Goal: Task Accomplishment & Management: Use online tool/utility

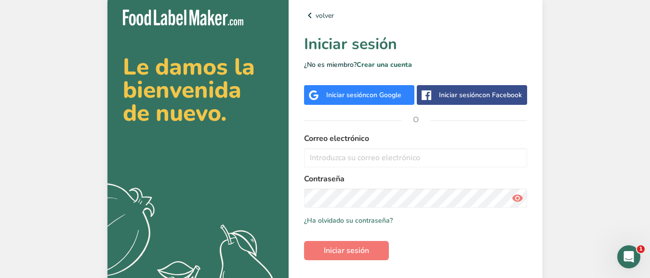
type input "[EMAIL_ADDRESS][DOMAIN_NAME]"
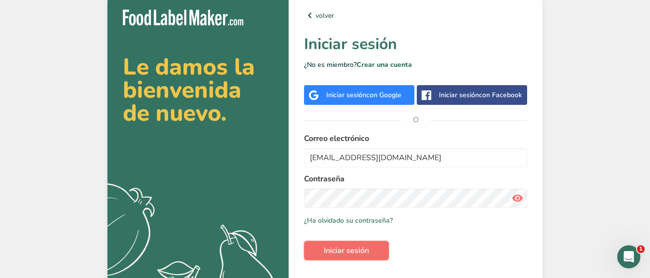
click at [346, 257] on span "Iniciar sesión" at bounding box center [346, 251] width 45 height 12
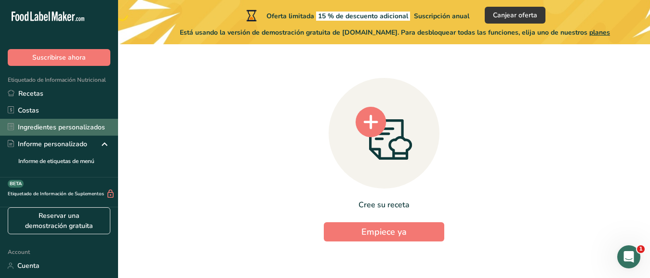
click at [43, 131] on link "Ingredientes personalizados" at bounding box center [59, 127] width 118 height 17
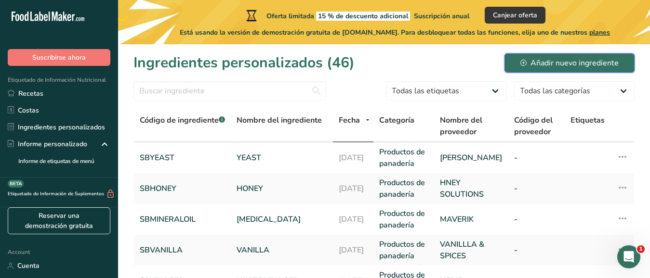
click at [575, 63] on div "Añadir nuevo ingrediente" at bounding box center [569, 63] width 98 height 12
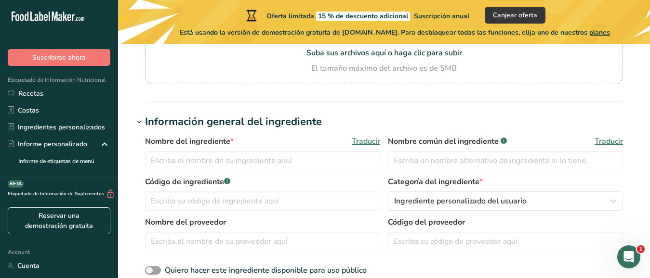
scroll to position [125, 0]
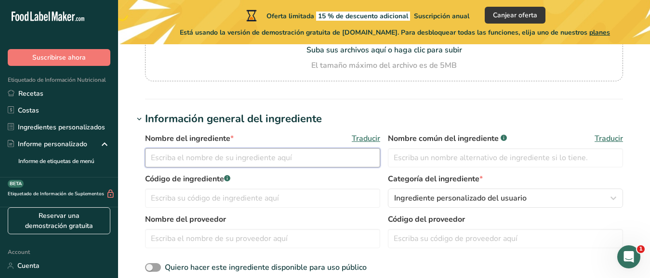
click at [157, 157] on input "text" at bounding box center [262, 157] width 235 height 19
click at [202, 157] on input "BUTTERMILK WDER" at bounding box center [262, 157] width 235 height 19
type input "BUTTERMILK POWDER"
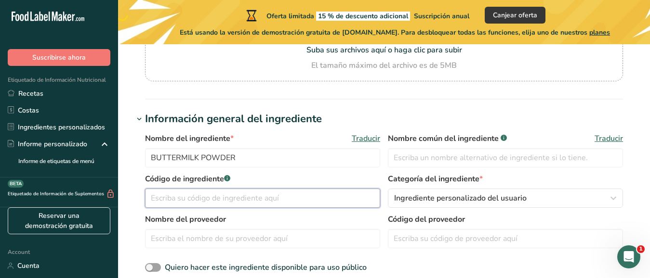
click at [164, 200] on input "text" at bounding box center [262, 198] width 235 height 19
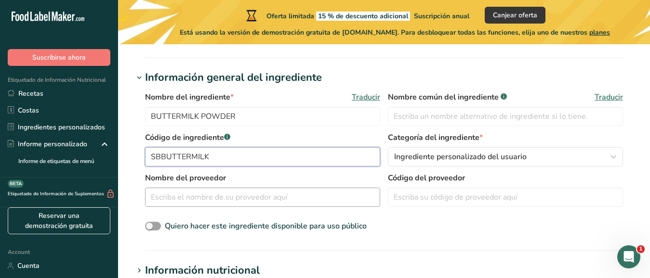
type input "SBBUTTERMILK"
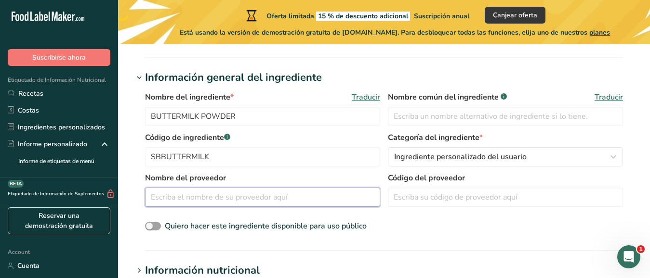
click at [175, 198] on input "text" at bounding box center [262, 197] width 235 height 19
type input "DAIRY AMERICA"
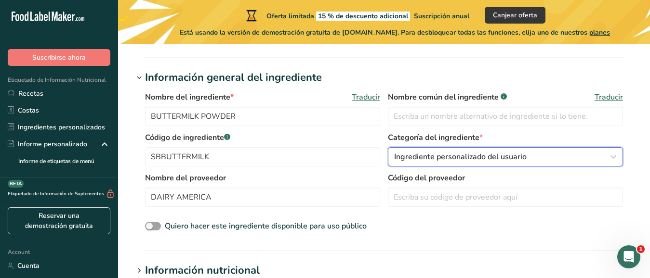
click at [612, 157] on icon "button" at bounding box center [613, 156] width 12 height 17
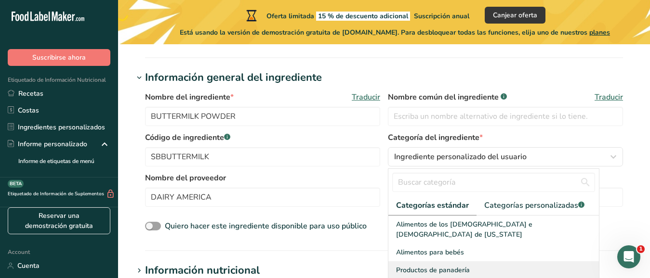
click at [423, 265] on span "Productos de panadería" at bounding box center [433, 270] width 74 height 10
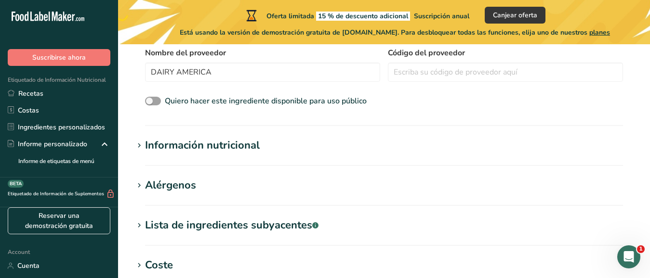
scroll to position [292, 0]
click at [221, 146] on div "Información nutricional" at bounding box center [202, 146] width 115 height 16
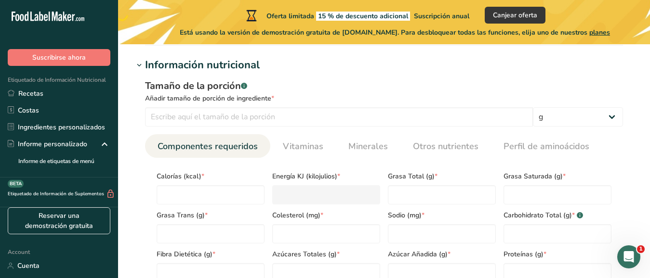
scroll to position [376, 0]
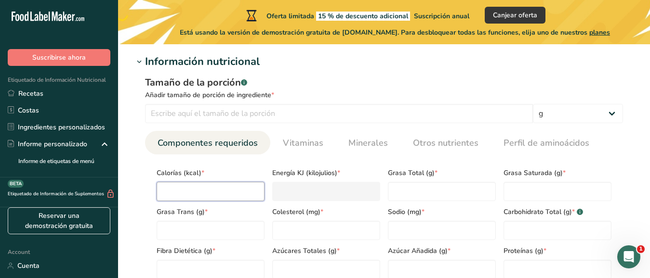
click at [177, 193] on input "number" at bounding box center [211, 191] width 108 height 19
type input "3"
type KJ "12.6"
type input "38"
type KJ "159"
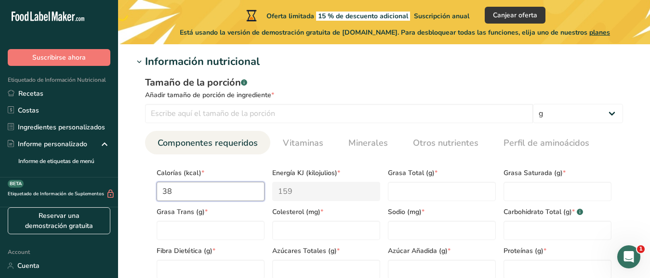
type input "387"
type KJ "1619.2"
type input "387"
click at [175, 232] on Fat "number" at bounding box center [211, 230] width 108 height 19
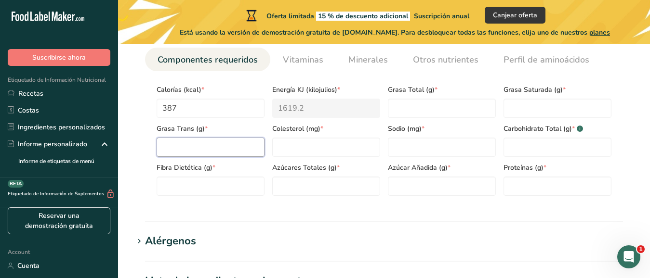
scroll to position [459, 0]
click at [286, 186] on Sugars "number" at bounding box center [326, 186] width 108 height 19
type Sugars "49"
click at [175, 183] on Fiber "number" at bounding box center [211, 186] width 108 height 19
type Fiber "0"
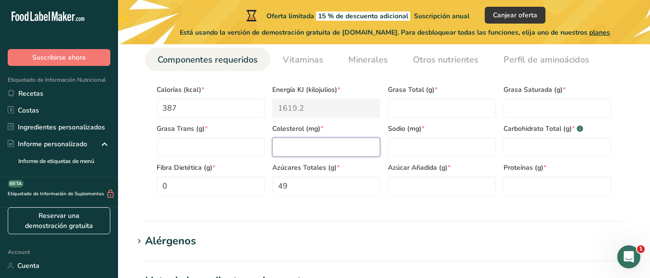
click at [288, 149] on input "number" at bounding box center [326, 147] width 108 height 19
type input "69"
click at [521, 107] on Fat "number" at bounding box center [557, 108] width 108 height 19
type Fat "3.59"
click at [167, 143] on Fat "number" at bounding box center [211, 147] width 108 height 19
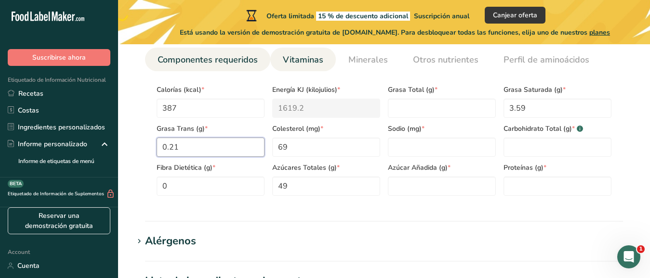
type Fat "0.21"
click at [307, 60] on span "Vitaminas" at bounding box center [303, 59] width 40 height 13
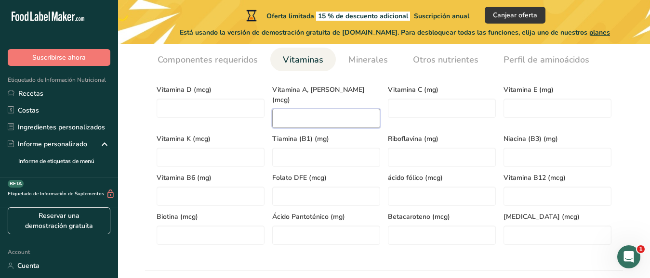
click at [284, 112] on RAE "number" at bounding box center [326, 118] width 108 height 19
type RAE "49"
click at [406, 111] on C "number" at bounding box center [442, 108] width 108 height 19
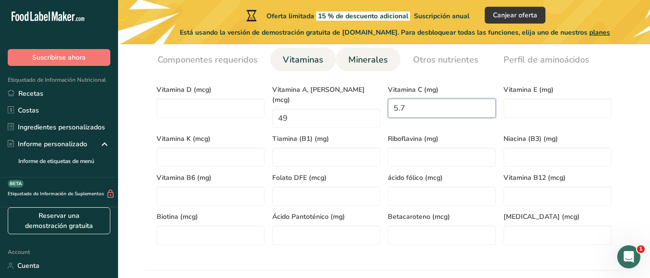
type C "5.7"
click at [361, 60] on span "Minerales" at bounding box center [367, 59] width 39 height 13
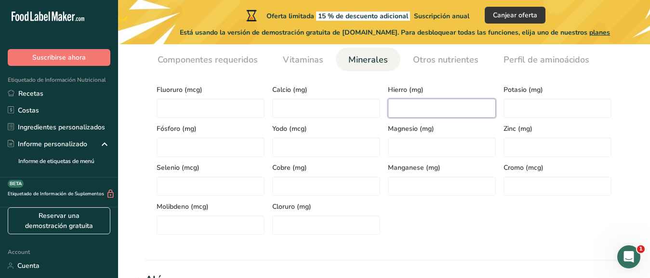
click at [406, 111] on input "number" at bounding box center [442, 108] width 108 height 19
type input "0.30"
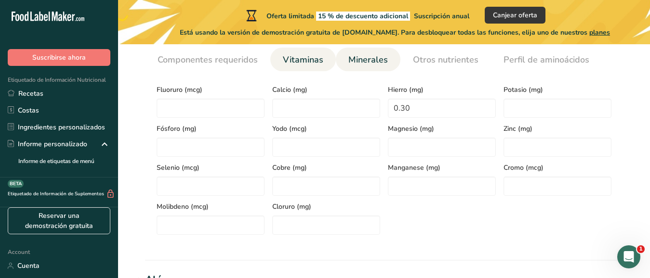
click at [308, 59] on span "Vitaminas" at bounding box center [303, 59] width 40 height 13
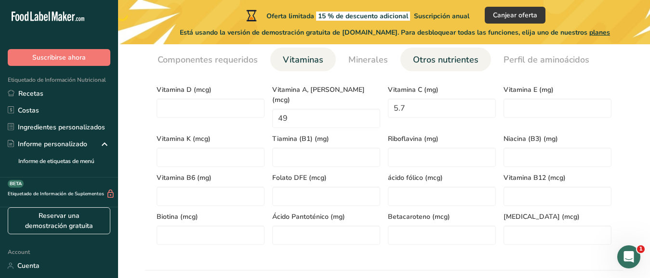
click at [459, 57] on span "Otros nutrientes" at bounding box center [445, 59] width 65 height 13
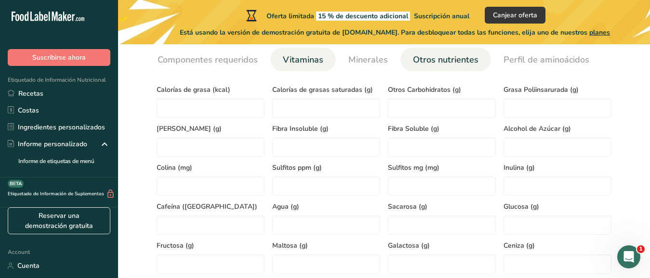
click at [295, 58] on span "Vitaminas" at bounding box center [303, 59] width 40 height 13
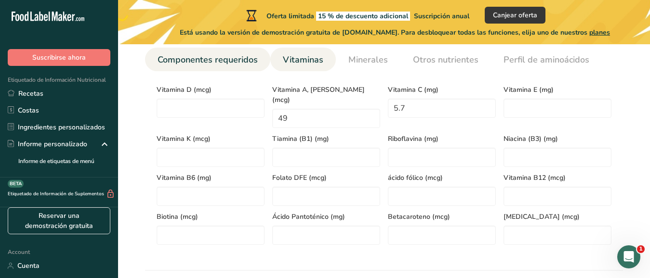
click at [214, 58] on span "Componentes requeridos" at bounding box center [207, 59] width 100 height 13
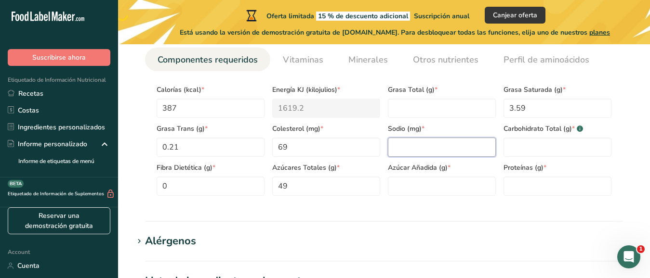
click at [396, 150] on input "number" at bounding box center [442, 147] width 108 height 19
type input "517"
click at [304, 62] on span "Vitaminas" at bounding box center [303, 59] width 40 height 13
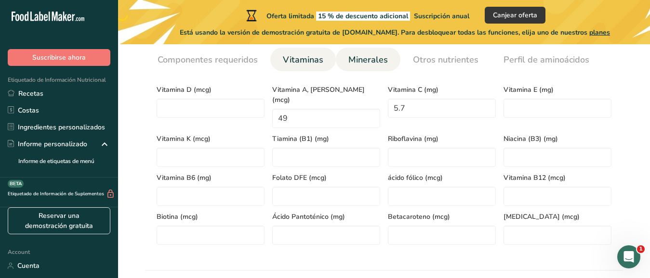
click at [369, 60] on span "Minerales" at bounding box center [367, 59] width 39 height 13
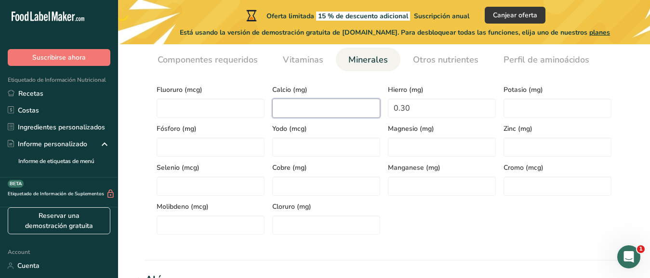
click at [292, 108] on input "number" at bounding box center [326, 108] width 108 height 19
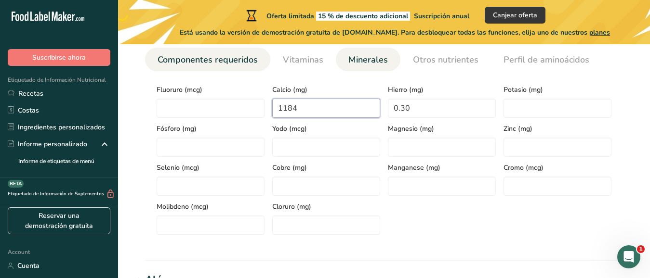
type input "1184"
click at [205, 61] on span "Componentes requeridos" at bounding box center [207, 59] width 100 height 13
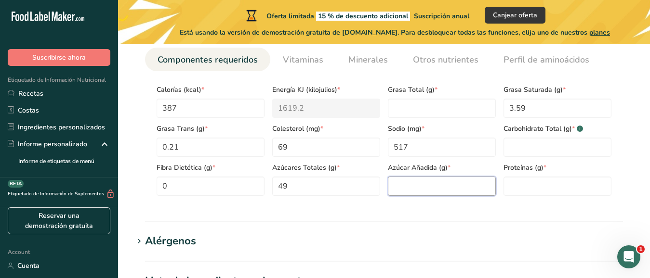
click at [404, 184] on Sugars "number" at bounding box center [442, 186] width 108 height 19
type Sugars "0"
click at [514, 188] on input "number" at bounding box center [557, 186] width 108 height 19
type input "0"
click at [522, 142] on Carbohydrates "number" at bounding box center [557, 147] width 108 height 19
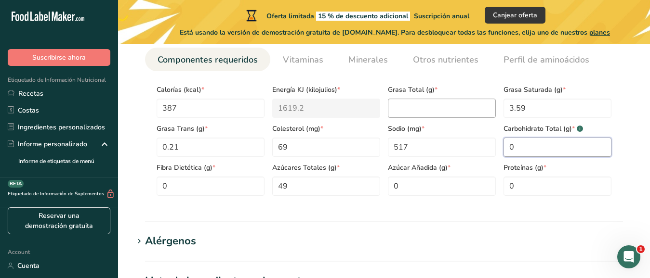
type Carbohydrates "0"
click at [416, 105] on Fat "number" at bounding box center [442, 108] width 108 height 19
type Fat "0"
click at [340, 214] on section "Información nutricional Tamaño de la porción .a-a{fill:#347362;}.b-a{fill:#fff;…" at bounding box center [383, 96] width 501 height 251
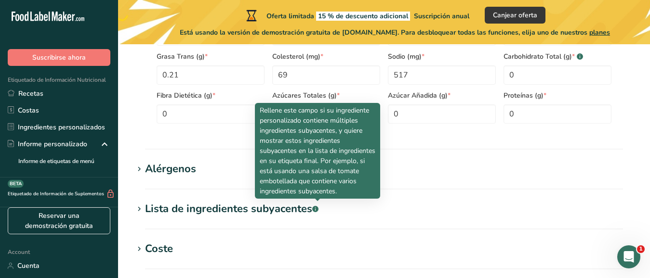
scroll to position [584, 0]
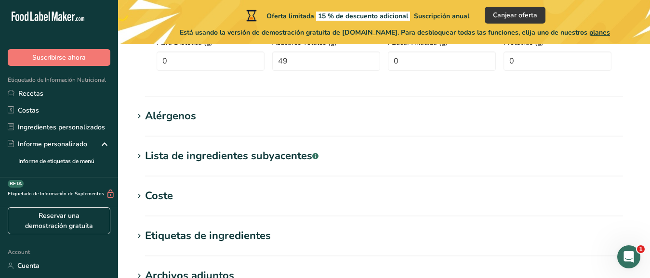
click at [206, 118] on h1 "Alérgenos" at bounding box center [383, 116] width 501 height 16
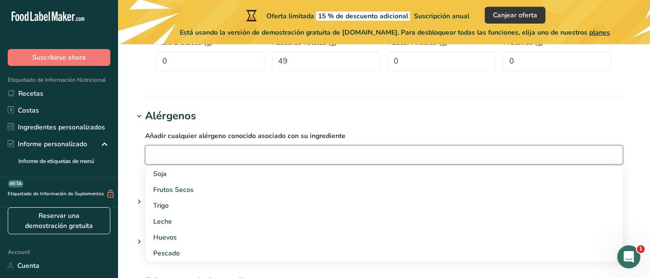
click at [174, 151] on input "text" at bounding box center [383, 154] width 477 height 15
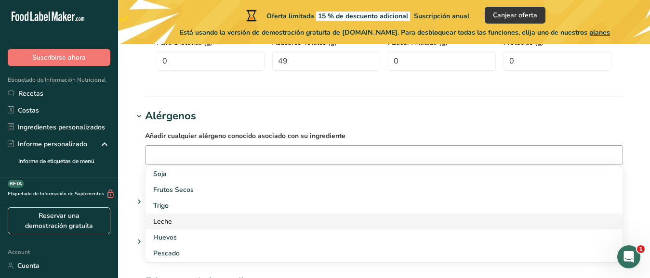
click at [168, 221] on div "Leche" at bounding box center [376, 222] width 446 height 10
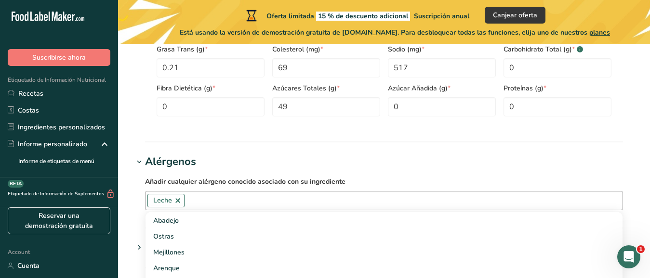
scroll to position [543, 0]
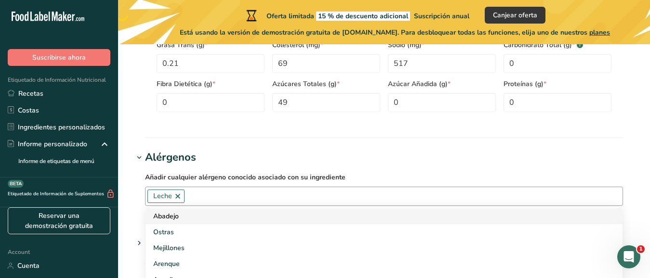
click at [187, 217] on div "Abadejo" at bounding box center [376, 216] width 446 height 10
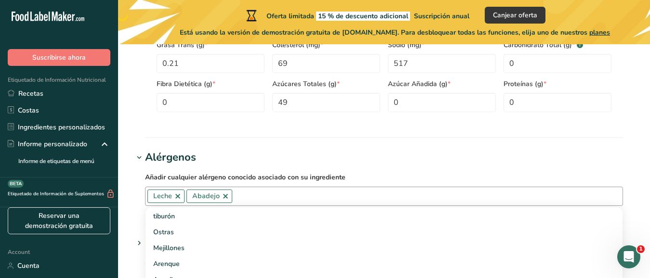
click at [226, 196] on link at bounding box center [226, 197] width 8 height 8
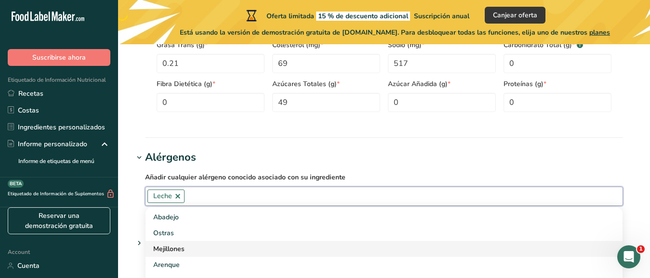
scroll to position [778, 0]
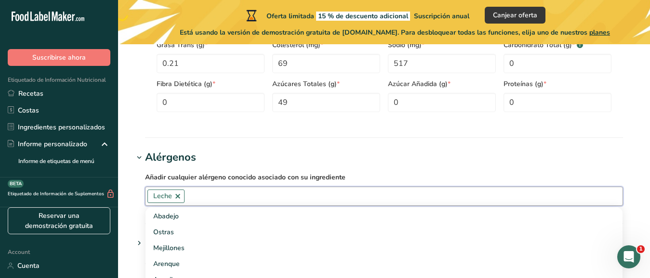
click at [203, 195] on input "text" at bounding box center [403, 196] width 438 height 15
click at [364, 196] on input "text" at bounding box center [403, 196] width 438 height 15
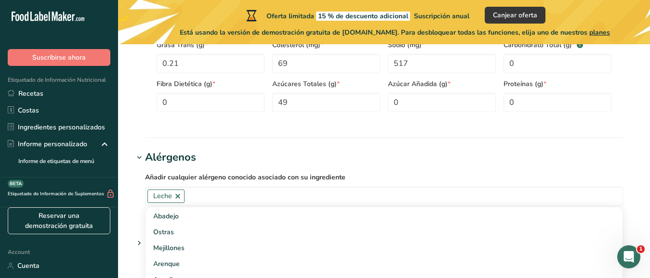
click at [575, 171] on label "Añadir cualquier alérgeno conocido asociado con su ingrediente" at bounding box center [384, 177] width 478 height 12
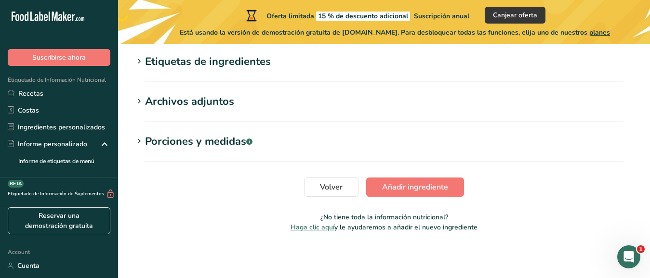
scroll to position [805, 0]
click at [398, 187] on span "Añadir ingrediente" at bounding box center [415, 187] width 66 height 12
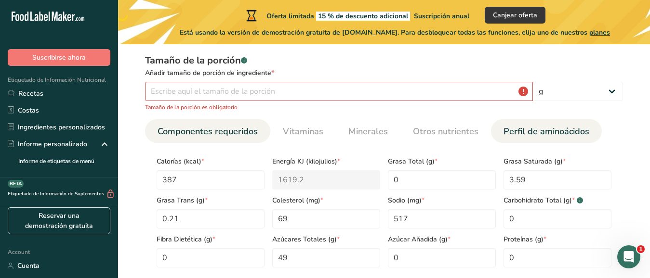
scroll to position [137, 0]
click at [322, 89] on input "number" at bounding box center [339, 91] width 388 height 19
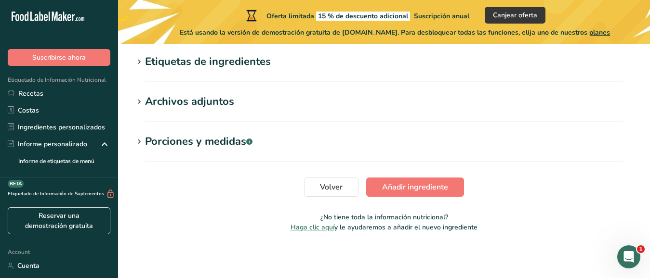
scroll to position [498, 0]
type input "100"
click at [420, 188] on span "Añadir ingrediente" at bounding box center [415, 187] width 66 height 12
